Goal: Task Accomplishment & Management: Use online tool/utility

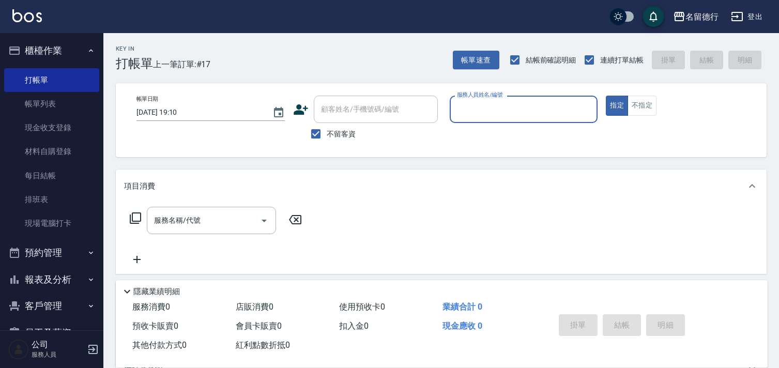
drag, startPoint x: 0, startPoint y: 0, endPoint x: 334, endPoint y: 139, distance: 362.0
click at [324, 136] on input "不留客資" at bounding box center [316, 134] width 22 height 22
checkbox input "false"
click at [354, 114] on input "顧客姓名/手機號碼/編號" at bounding box center [367, 109] width 99 height 18
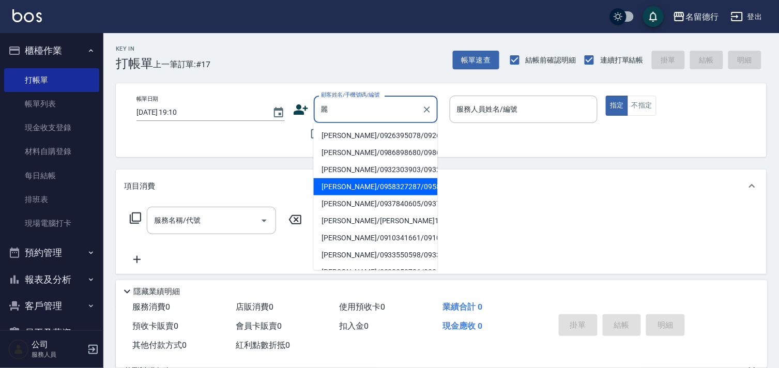
click at [345, 195] on li "[PERSON_NAME]/0958327287/0958327287" at bounding box center [376, 186] width 124 height 17
type input "[PERSON_NAME]/0958327287/0958327287"
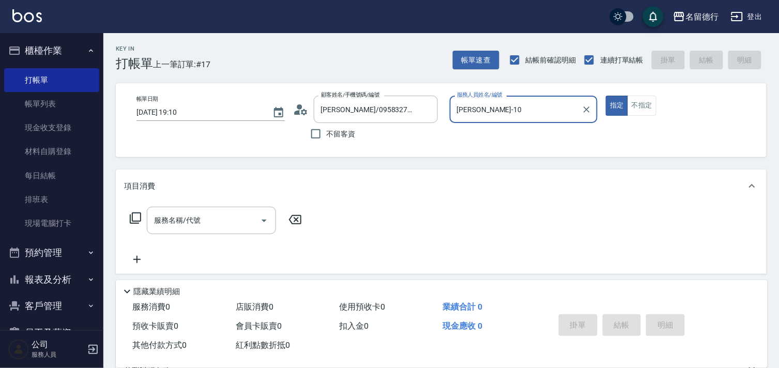
type input "[PERSON_NAME]-10"
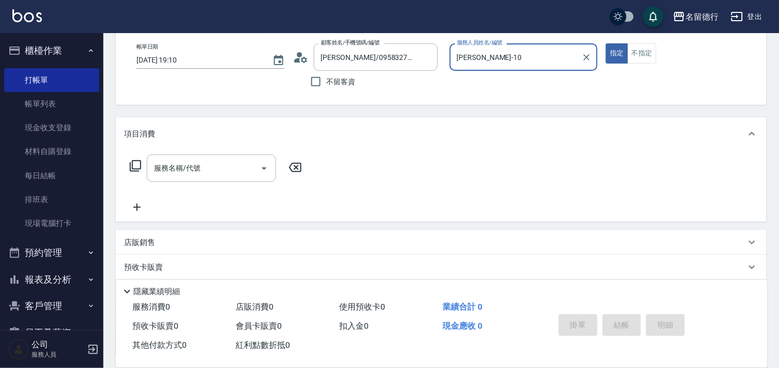
scroll to position [139, 0]
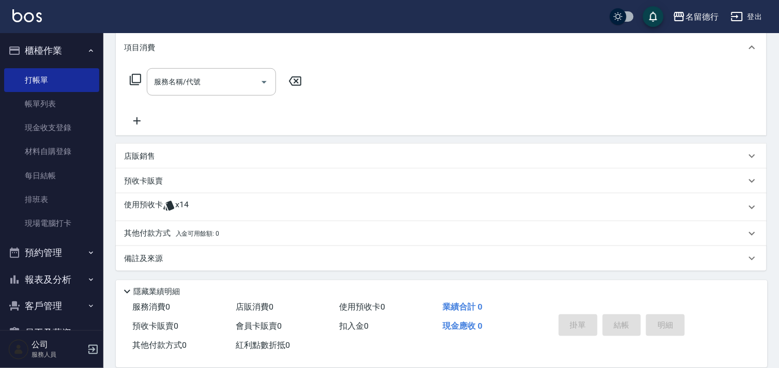
click at [168, 210] on icon at bounding box center [169, 206] width 12 height 12
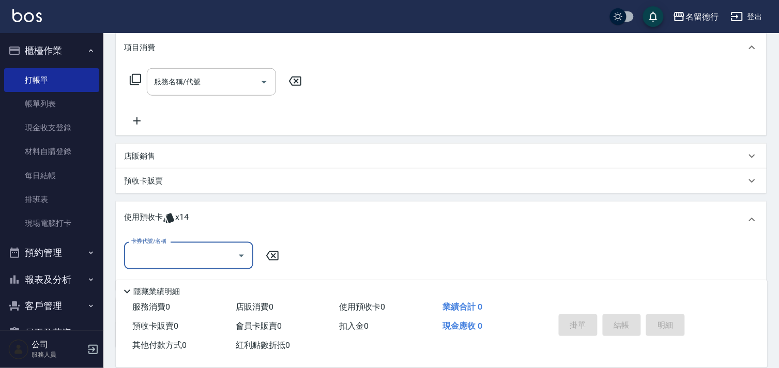
scroll to position [0, 0]
click at [172, 255] on input "卡券代號/名稱" at bounding box center [181, 256] width 104 height 18
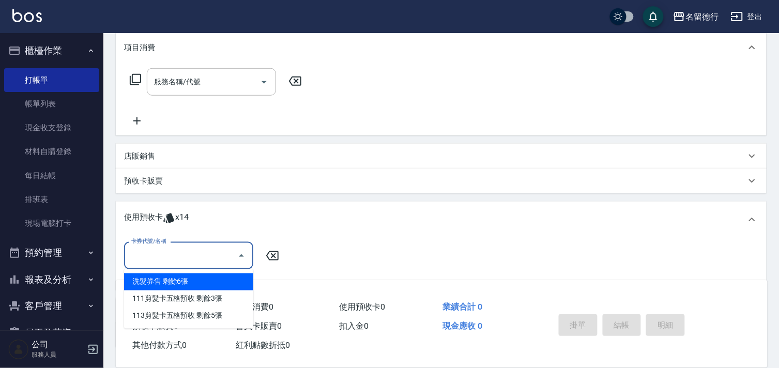
click at [166, 279] on div "洗髮券售 剩餘6張" at bounding box center [188, 281] width 129 height 17
type input "洗髮券售"
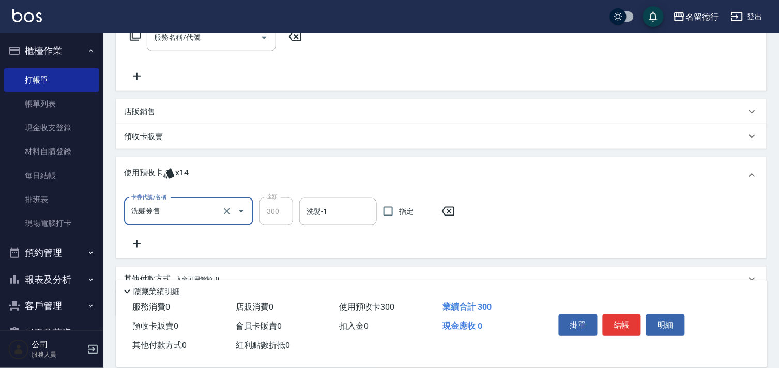
scroll to position [229, 0]
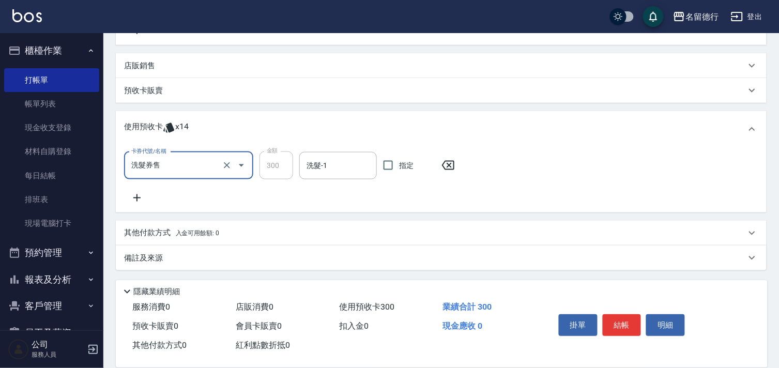
click at [140, 192] on icon at bounding box center [137, 198] width 26 height 12
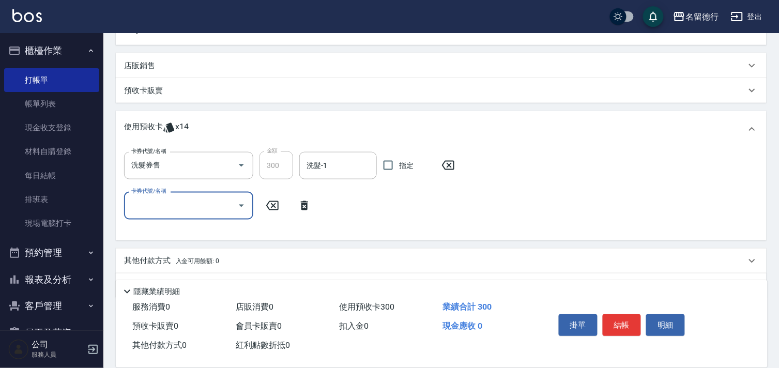
click at [147, 205] on input "卡券代號/名稱" at bounding box center [181, 205] width 104 height 18
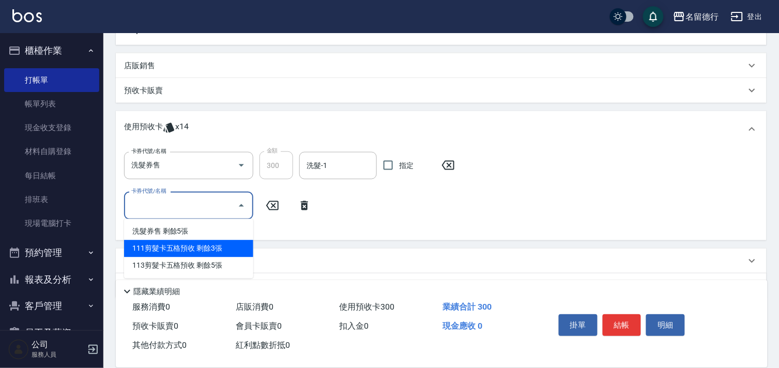
click at [171, 249] on div "111剪髮卡五格預收 剩餘3張" at bounding box center [188, 248] width 129 height 17
type input "111剪髮卡五格預收"
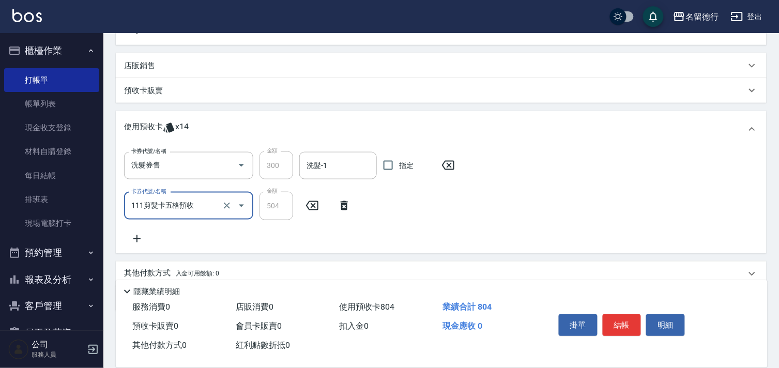
click at [145, 239] on icon at bounding box center [137, 239] width 26 height 12
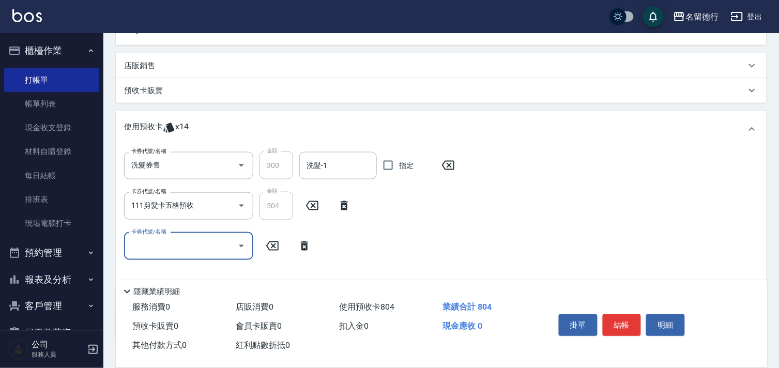
click at [151, 247] on input "卡券代號/名稱" at bounding box center [181, 246] width 104 height 18
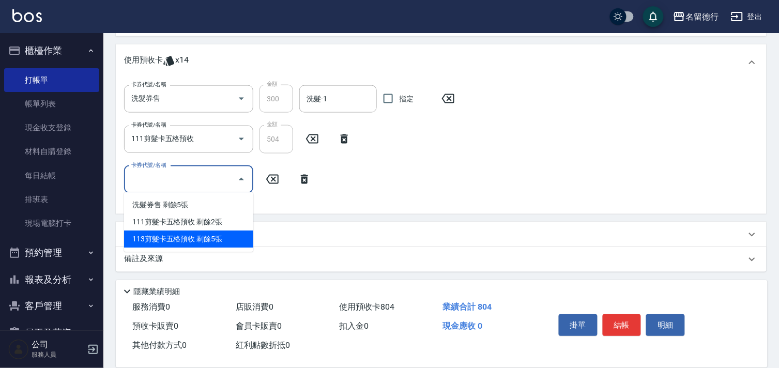
scroll to position [297, 0]
click at [317, 99] on div "洗髮-1 洗髮-1" at bounding box center [338, 97] width 78 height 27
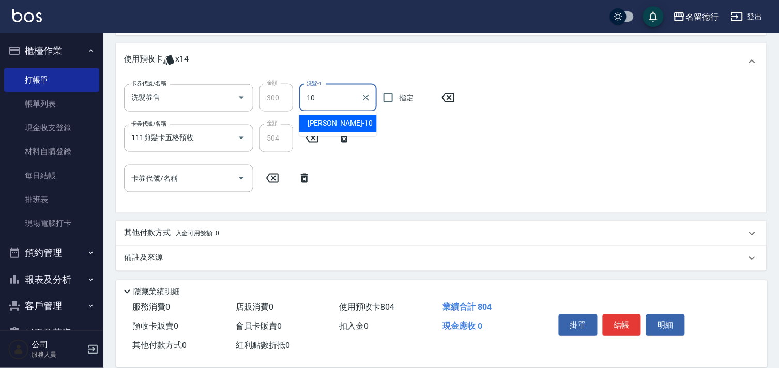
type input "[PERSON_NAME]-10"
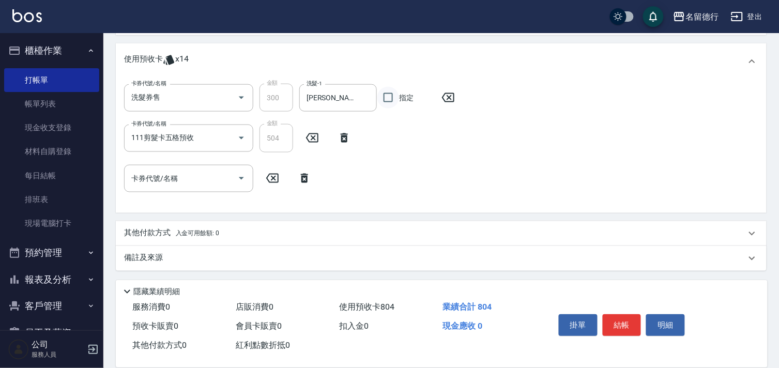
click at [386, 96] on input "指定" at bounding box center [388, 98] width 22 height 22
checkbox input "true"
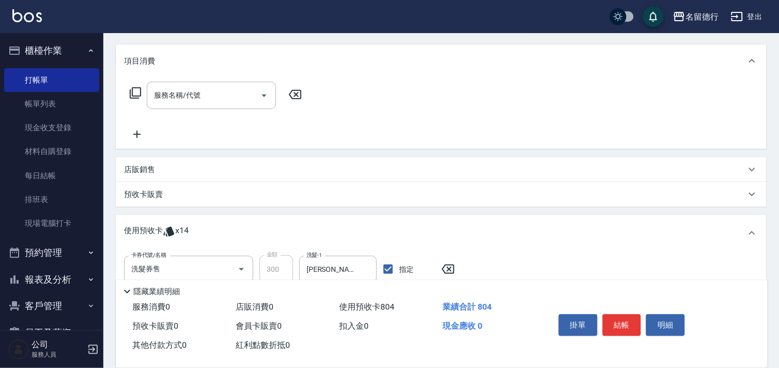
scroll to position [125, 0]
click at [133, 96] on icon at bounding box center [135, 93] width 11 height 11
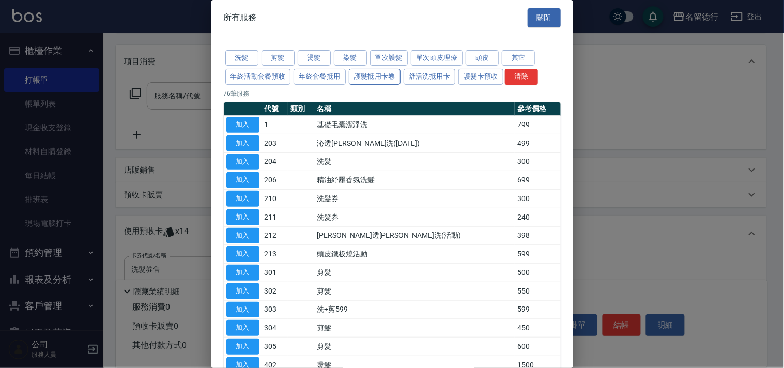
click at [370, 78] on button "護髮抵用卡卷" at bounding box center [375, 77] width 52 height 16
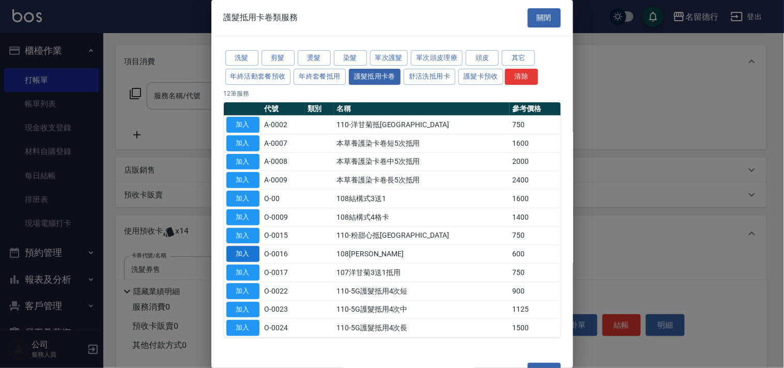
click at [237, 260] on button "加入" at bounding box center [242, 254] width 33 height 16
type input "108[PERSON_NAME](O-0016)"
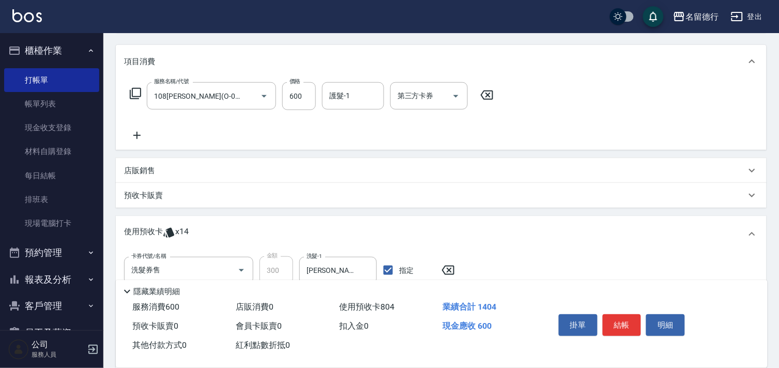
click at [342, 97] on div "護髮-1 護髮-1" at bounding box center [353, 95] width 62 height 27
type input "[PERSON_NAME]-10"
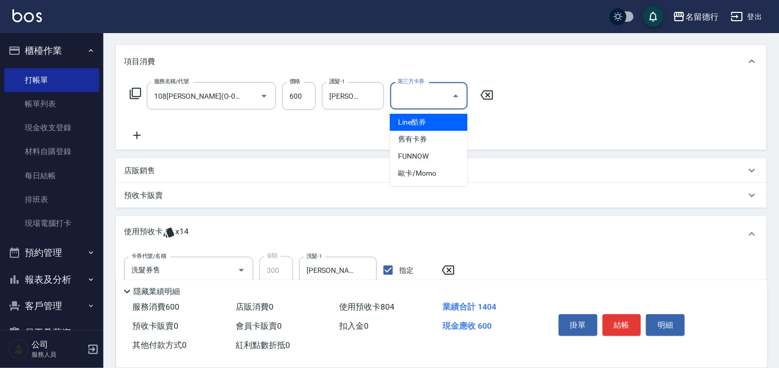
click at [421, 97] on input "第三方卡券" at bounding box center [421, 96] width 53 height 18
click at [433, 142] on span "舊有卡券" at bounding box center [429, 139] width 78 height 17
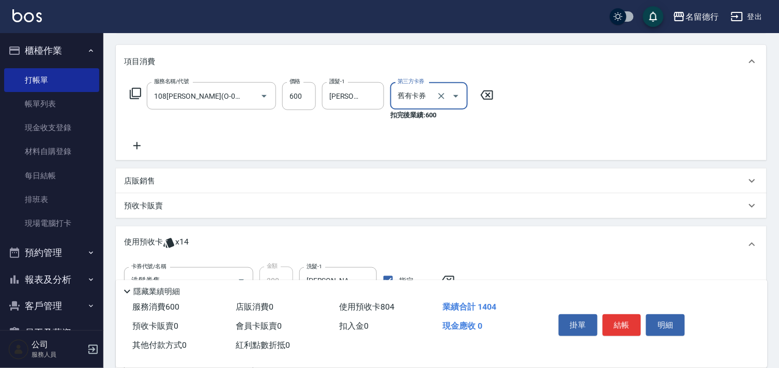
type input "舊有卡券"
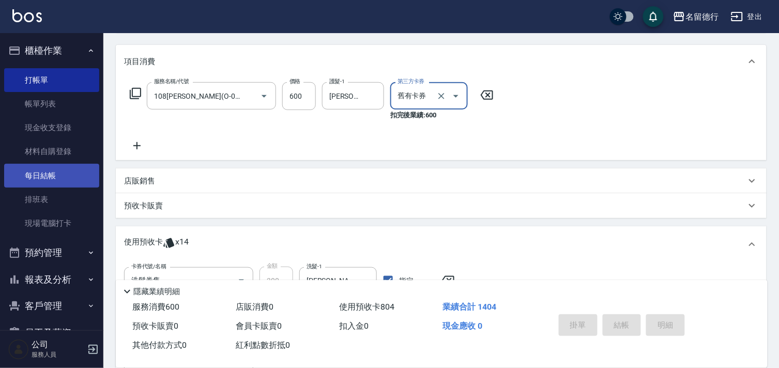
type input "[DATE] 19:47"
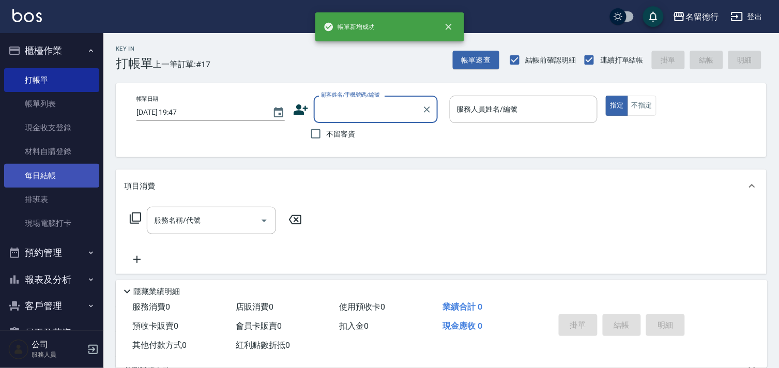
scroll to position [0, 0]
click at [40, 182] on link "每日結帳" at bounding box center [51, 176] width 95 height 24
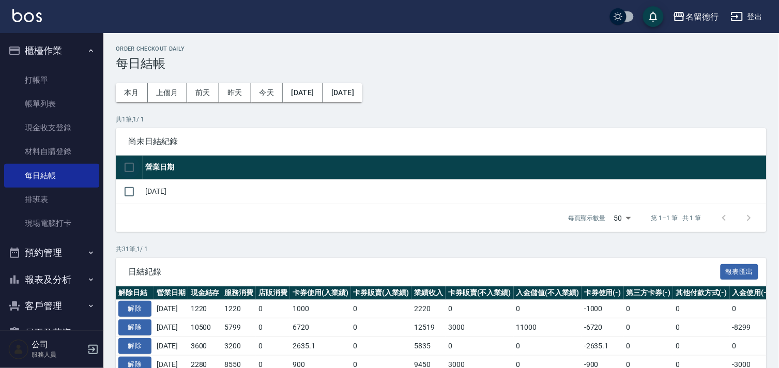
click at [135, 161] on input "checkbox" at bounding box center [129, 168] width 22 height 22
checkbox input "true"
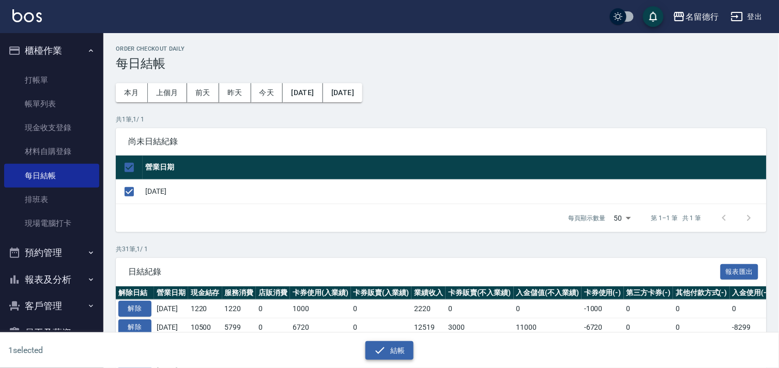
click at [381, 346] on icon "button" at bounding box center [380, 350] width 12 height 12
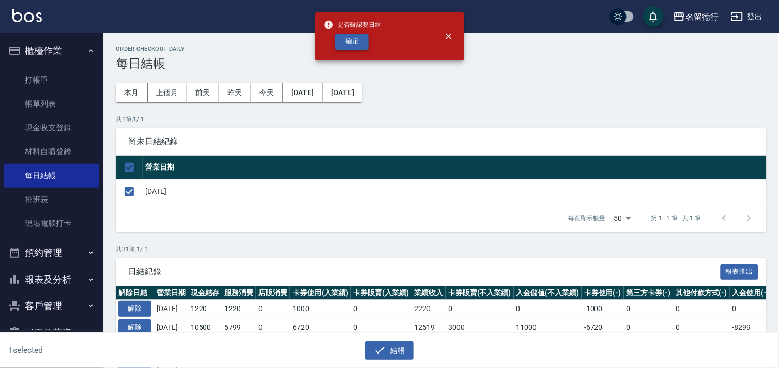
click at [365, 42] on button "確定" at bounding box center [351, 42] width 33 height 16
checkbox input "false"
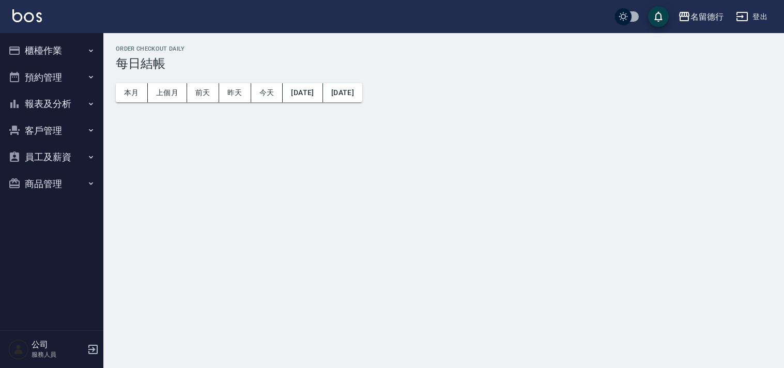
click at [38, 96] on button "報表及分析" at bounding box center [51, 103] width 95 height 27
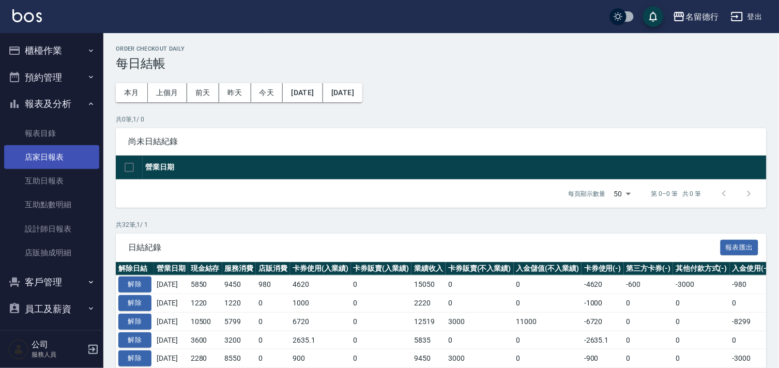
click at [52, 162] on link "店家日報表" at bounding box center [51, 157] width 95 height 24
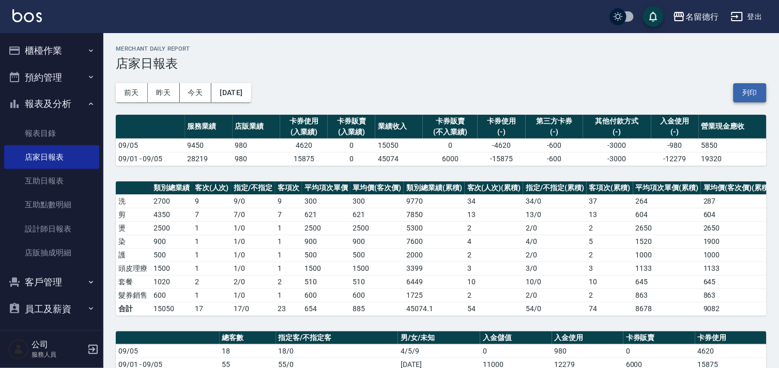
click at [757, 90] on button "列印" at bounding box center [749, 92] width 33 height 19
click at [52, 226] on link "設計師日報表" at bounding box center [51, 229] width 95 height 24
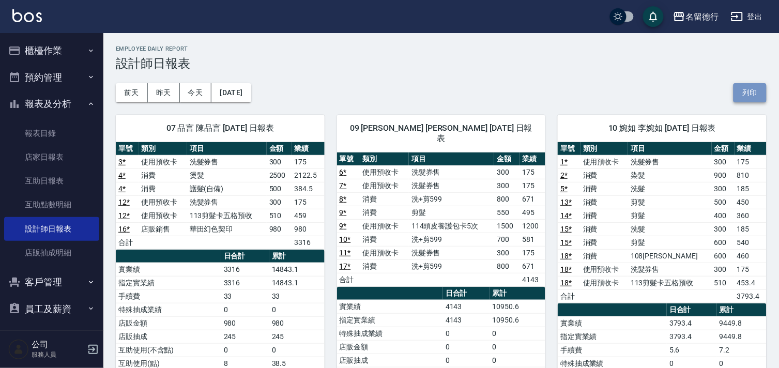
click at [750, 89] on button "列印" at bounding box center [749, 92] width 33 height 19
